Goal: Information Seeking & Learning: Learn about a topic

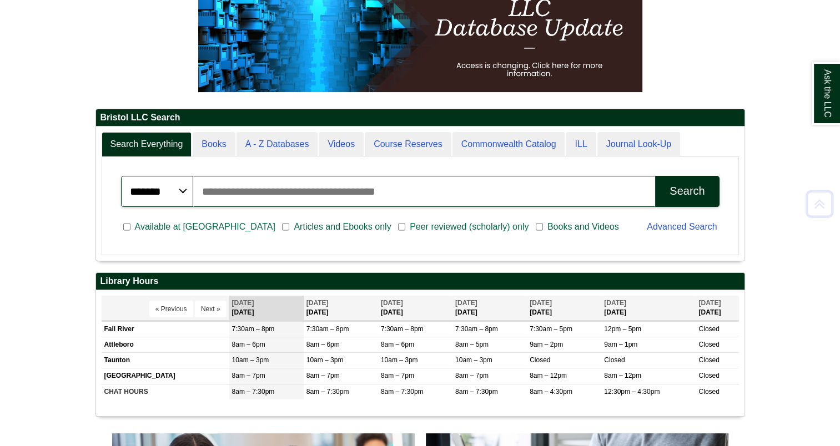
scroll to position [187, 0]
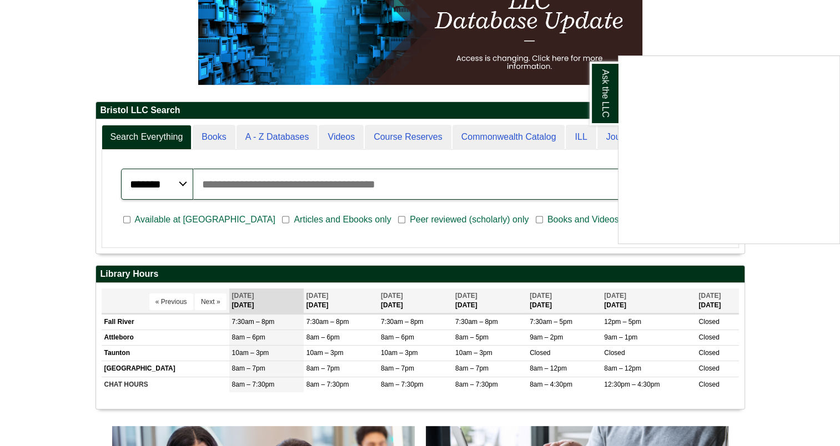
click at [815, 271] on div "Ask the LLC" at bounding box center [420, 223] width 840 height 446
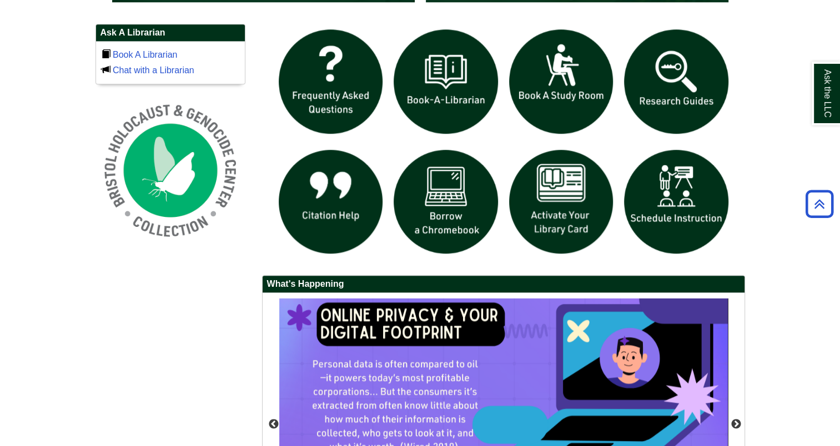
scroll to position [768, 0]
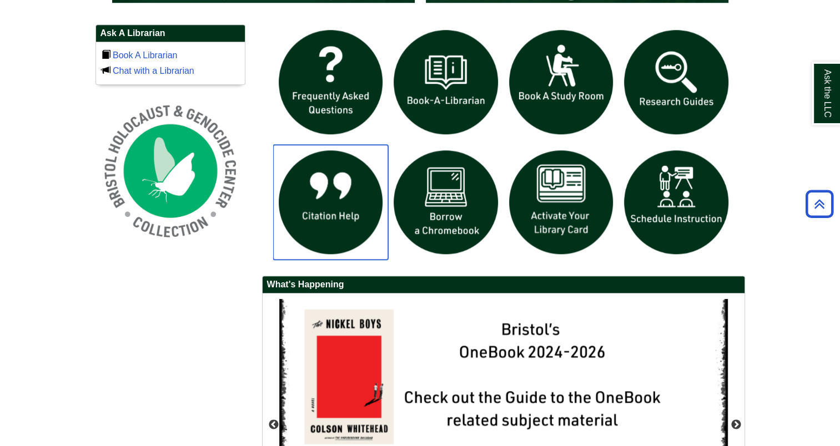
click at [345, 209] on img "slideshow" at bounding box center [331, 203] width 116 height 116
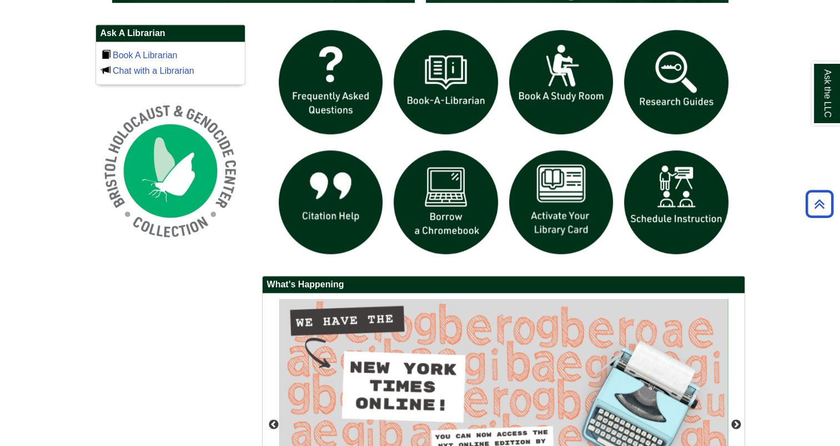
click at [107, 347] on div "Ask A Librarian Book A Librarian Chat with a Librarian" at bounding box center [420, 308] width 666 height 569
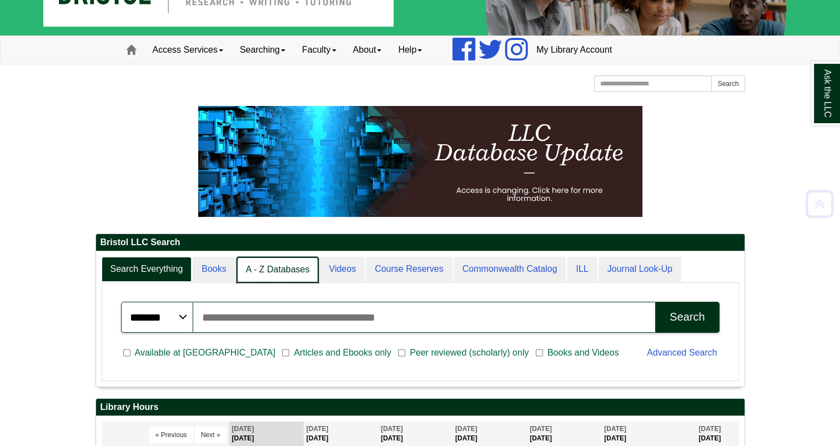
scroll to position [6, 5]
click at [267, 263] on link "A - Z Databases" at bounding box center [278, 270] width 83 height 26
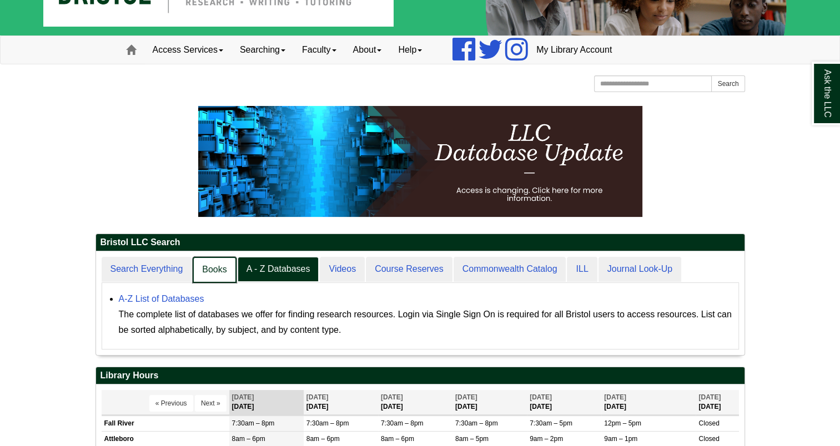
click at [202, 275] on link "Books" at bounding box center [214, 270] width 43 height 26
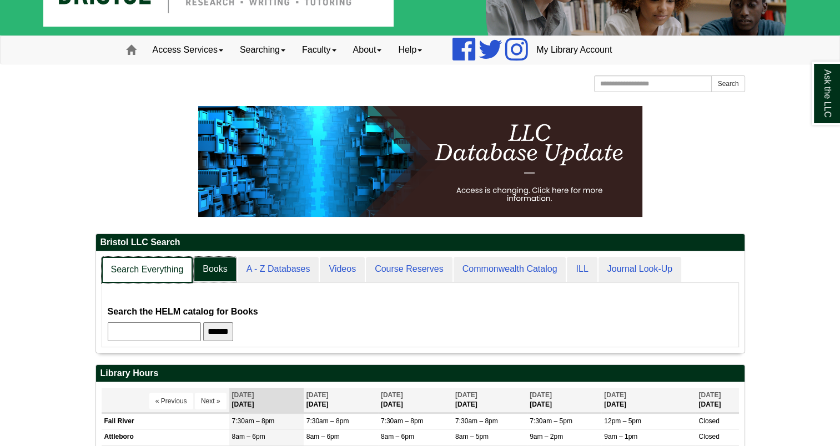
scroll to position [100, 649]
click at [184, 275] on link "Search Everything" at bounding box center [148, 270] width 92 height 26
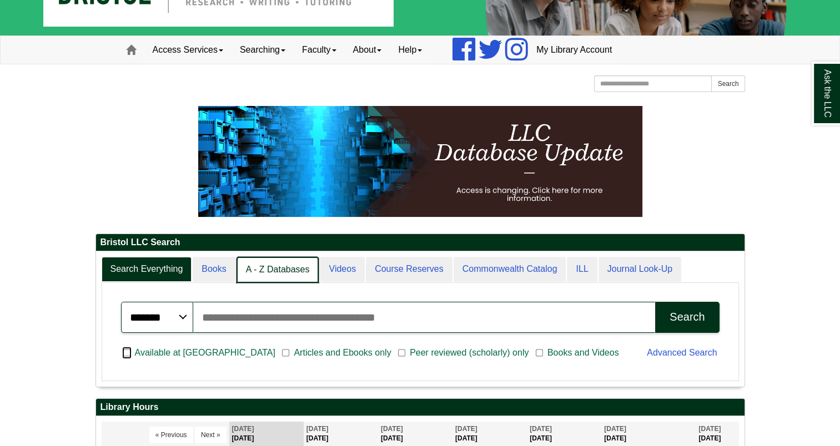
scroll to position [6, 5]
click at [297, 265] on link "A - Z Databases" at bounding box center [278, 270] width 83 height 26
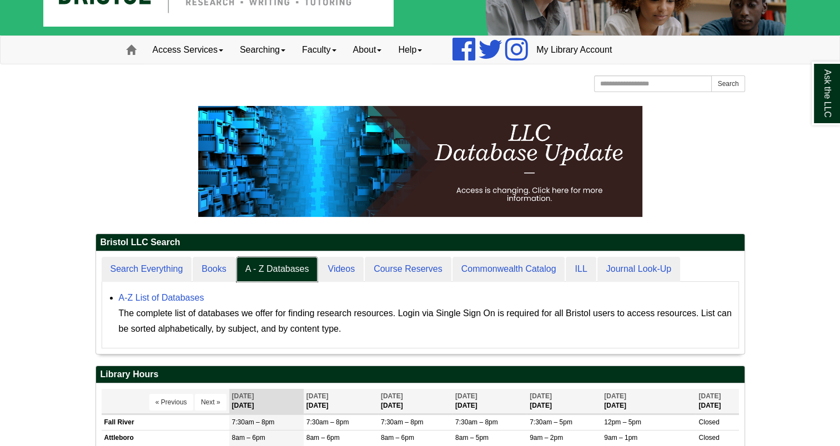
scroll to position [102, 649]
click at [192, 298] on link "A-Z List of Databases" at bounding box center [162, 297] width 86 height 9
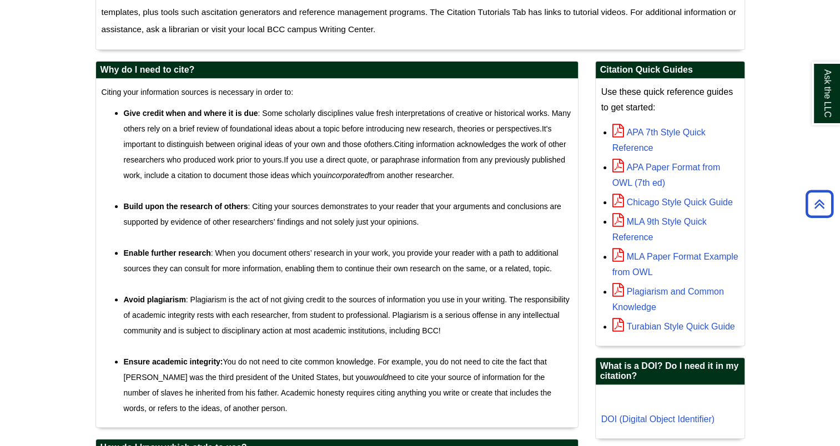
scroll to position [443, 0]
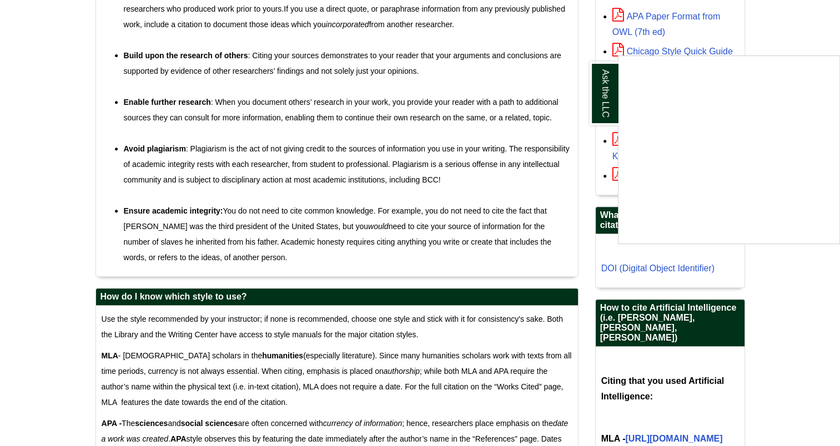
click at [792, 304] on div "Ask the LLC" at bounding box center [420, 223] width 840 height 446
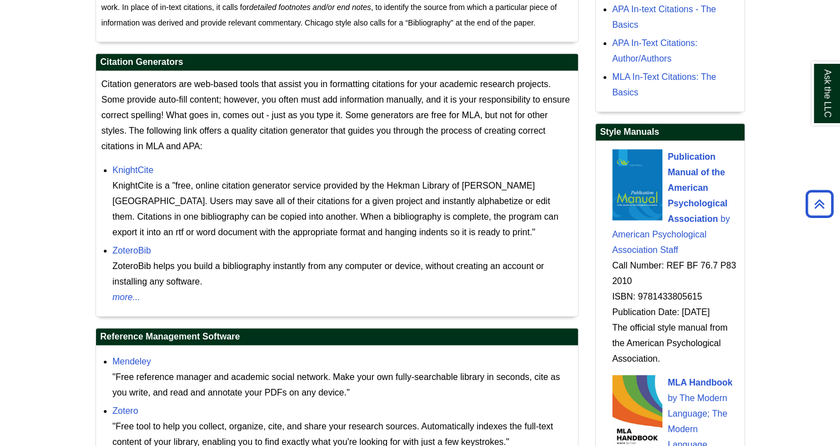
scroll to position [957, 0]
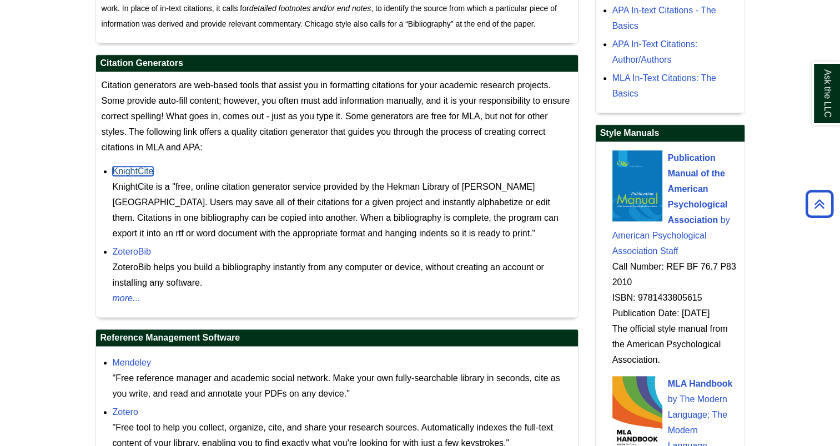
click at [145, 171] on link "KnightCite" at bounding box center [133, 171] width 41 height 9
click at [126, 251] on link "ZoteroBib" at bounding box center [132, 251] width 38 height 9
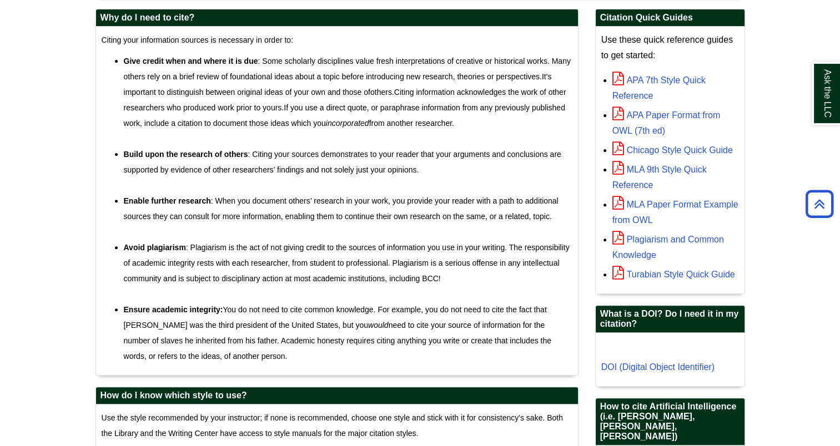
scroll to position [328, 0]
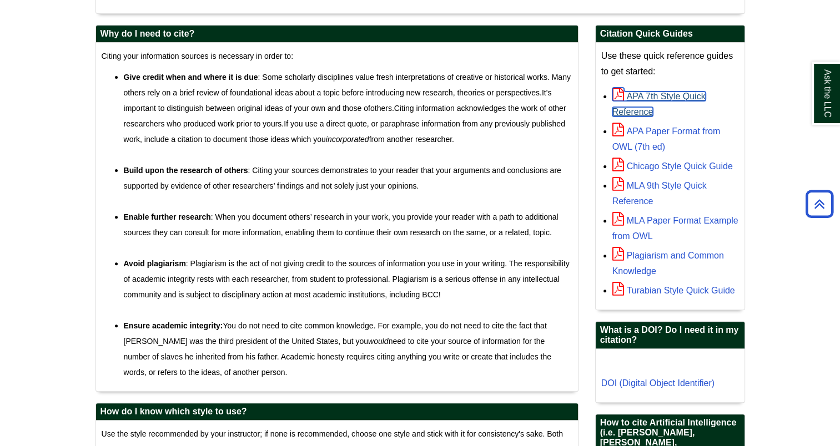
click at [653, 96] on link "APA 7th Style Quick Reference" at bounding box center [659, 104] width 93 height 25
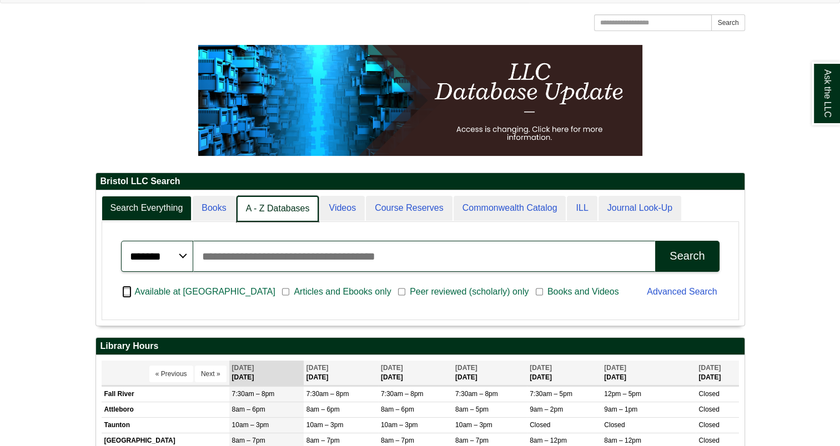
scroll to position [6, 5]
click at [262, 207] on link "A - Z Databases" at bounding box center [278, 209] width 83 height 26
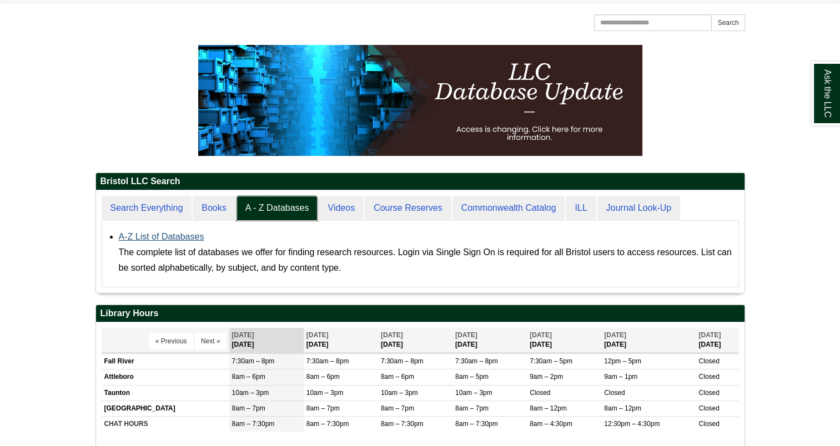
scroll to position [102, 649]
click at [157, 234] on link "A-Z List of Databases" at bounding box center [162, 236] width 86 height 9
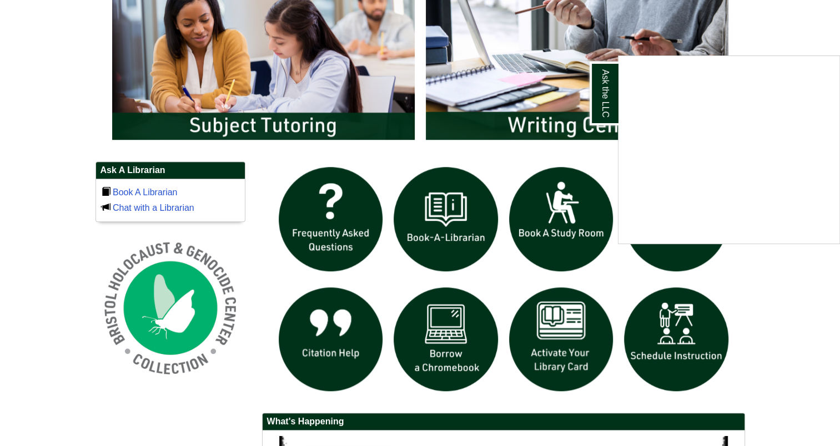
scroll to position [636, 0]
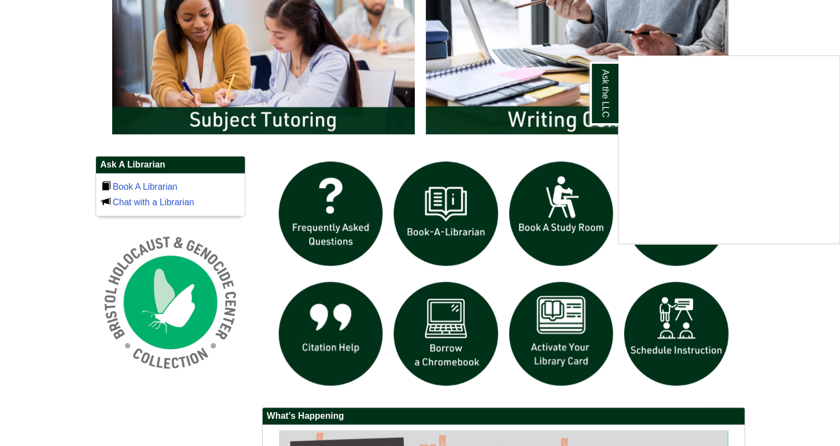
click at [313, 340] on div "Ask the LLC" at bounding box center [420, 223] width 840 height 446
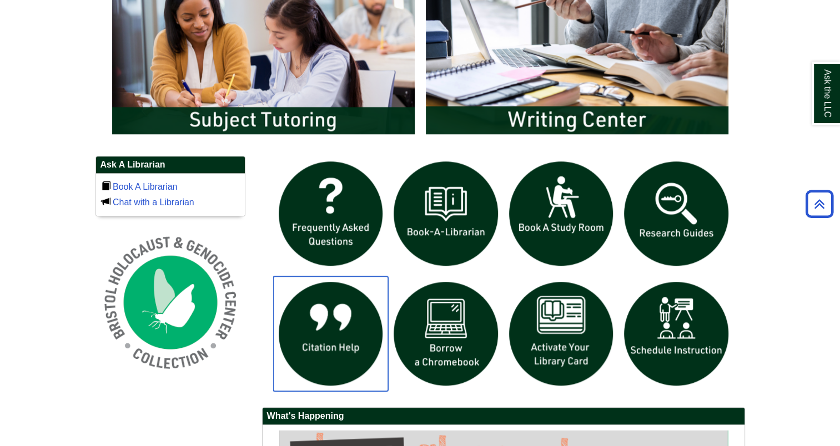
click at [313, 340] on img "slideshow" at bounding box center [331, 335] width 116 height 116
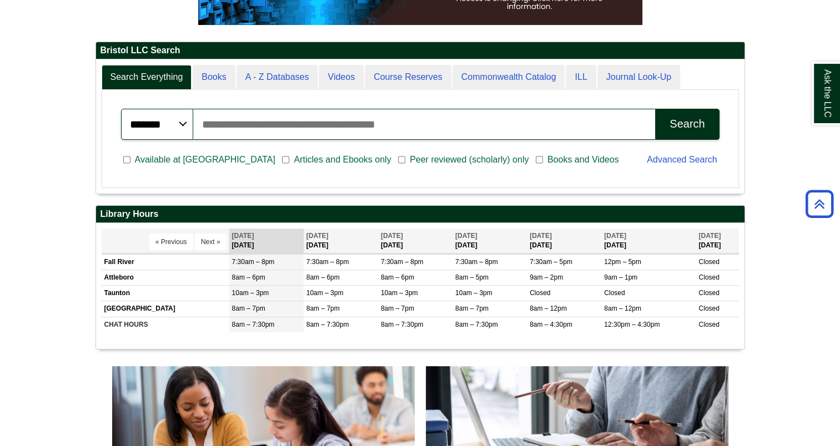
scroll to position [133, 649]
click at [260, 63] on div "Search Everything Books A - Z Databases Videos Course Reserves Commonwealth Cat…" at bounding box center [420, 126] width 649 height 134
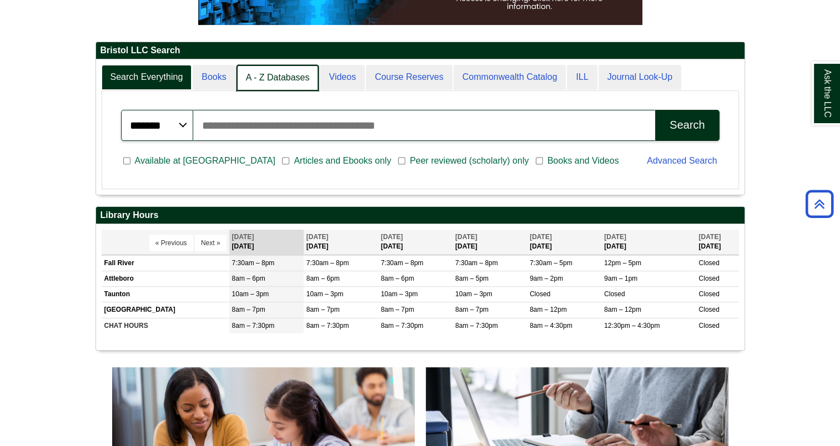
scroll to position [6, 5]
click at [259, 73] on link "A - Z Databases" at bounding box center [278, 78] width 83 height 26
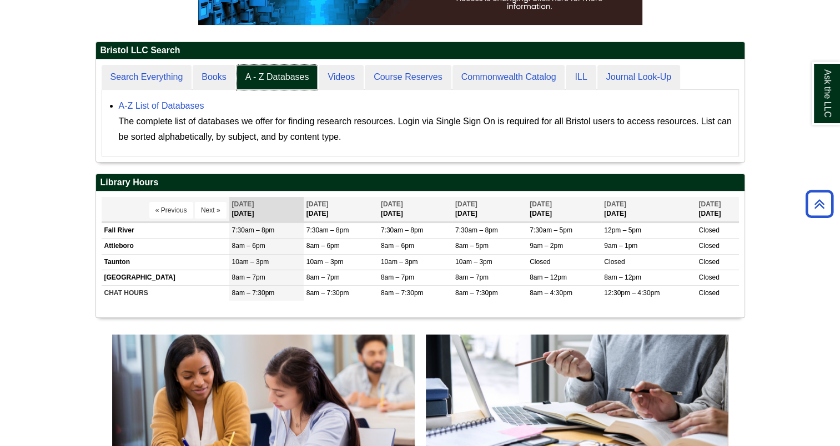
scroll to position [102, 649]
click at [170, 102] on link "A-Z List of Databases" at bounding box center [162, 105] width 86 height 9
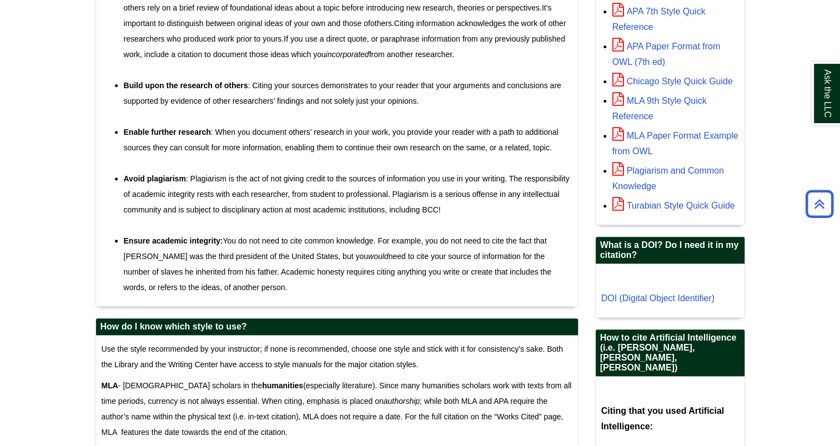
scroll to position [417, 0]
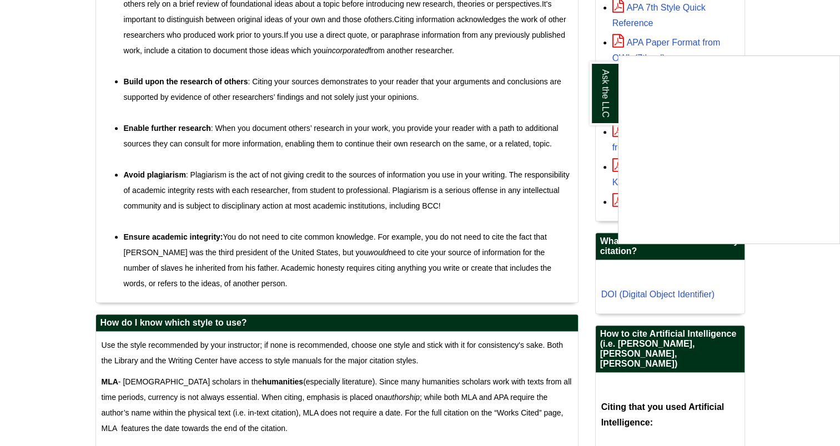
click at [643, 11] on div "Ask the LLC" at bounding box center [420, 223] width 840 height 446
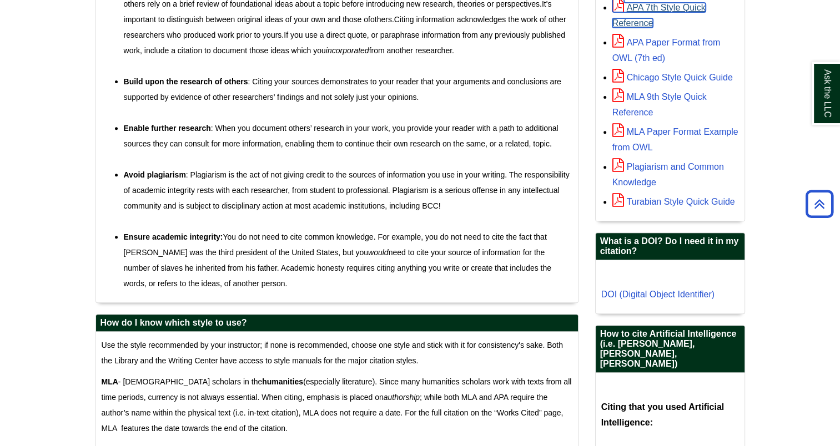
click at [641, 11] on link "APA 7th Style Quick Reference" at bounding box center [659, 15] width 93 height 25
